Goal: Find specific page/section: Find specific page/section

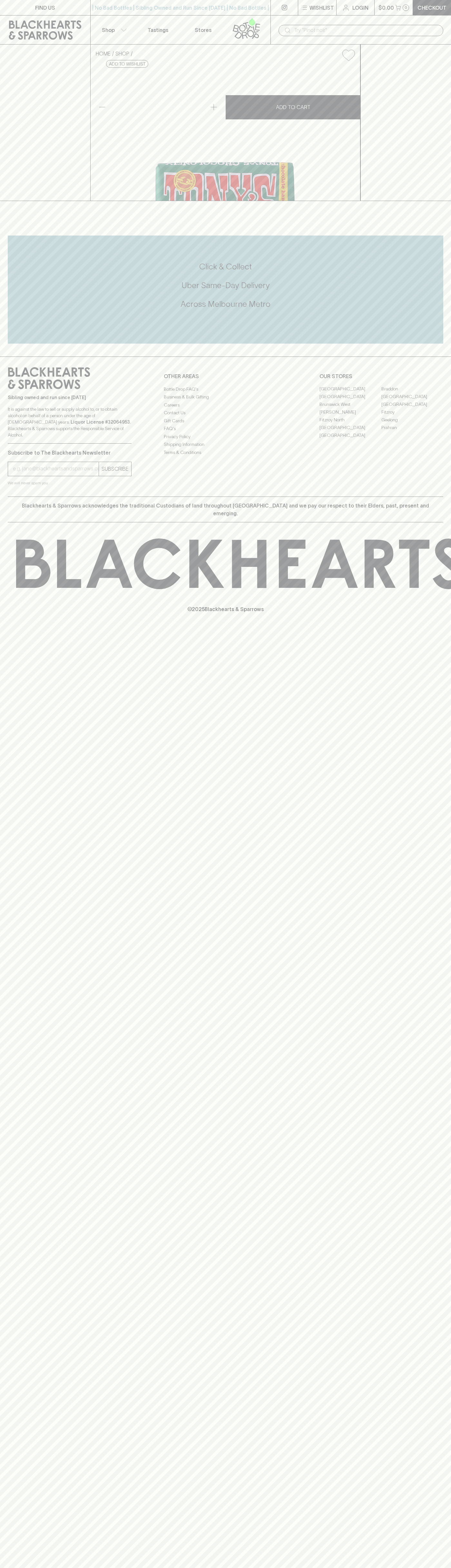
click at [29, 5] on link "FIND US" at bounding box center [45, 8] width 90 height 15
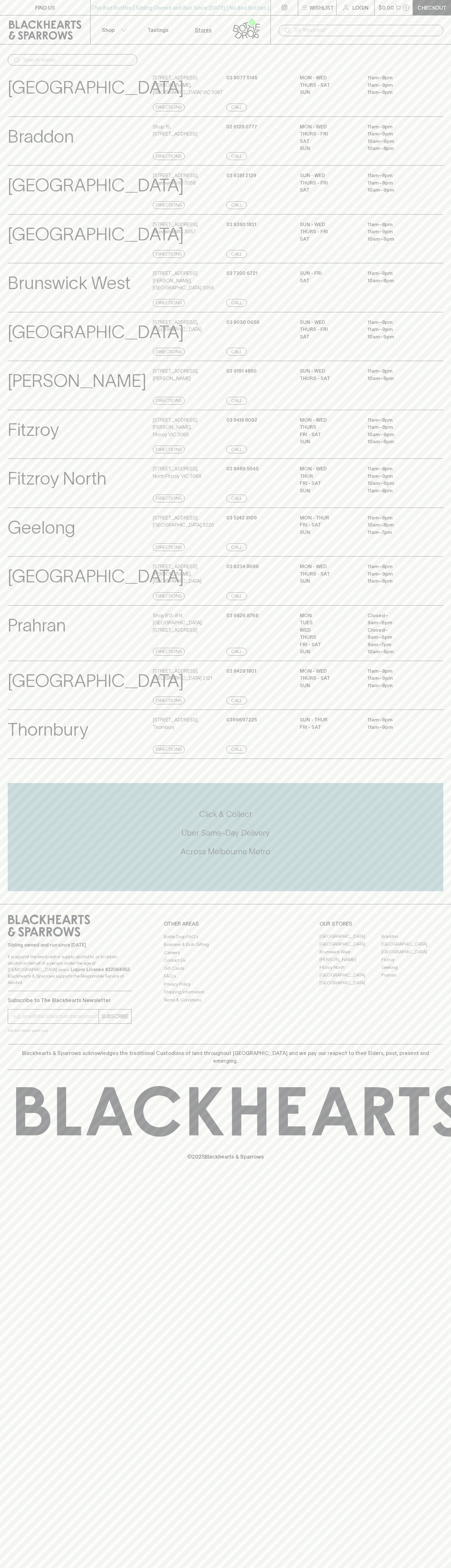
click at [33, 1567] on html "FIND US | No Bad Bottles | Sibling Owned and Run Since 2006 | No Bad Bottles | …" at bounding box center [225, 784] width 451 height 1568
click at [27, 838] on h5 "Uber Same-Day Delivery" at bounding box center [225, 833] width 436 height 11
